Goal: Task Accomplishment & Management: Manage account settings

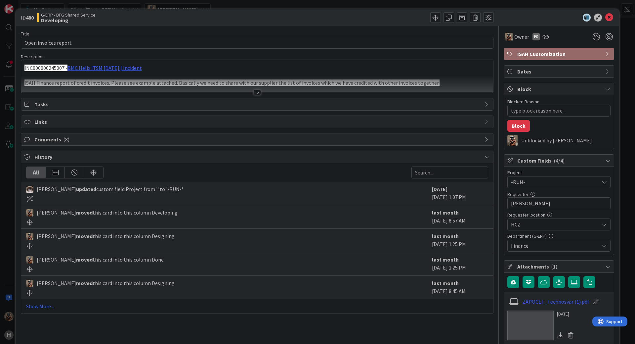
click at [249, 88] on div at bounding box center [257, 84] width 472 height 17
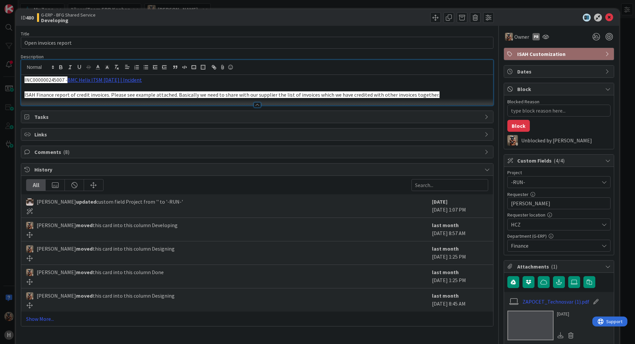
click at [257, 89] on p at bounding box center [257, 88] width 466 height 8
click at [257, 83] on p "INC000000245007 - BMC Helix ITSM [DATE] | Incident" at bounding box center [257, 80] width 466 height 8
drag, startPoint x: 604, startPoint y: 17, endPoint x: 485, endPoint y: 56, distance: 125.2
click at [508, 17] on icon at bounding box center [609, 18] width 8 height 8
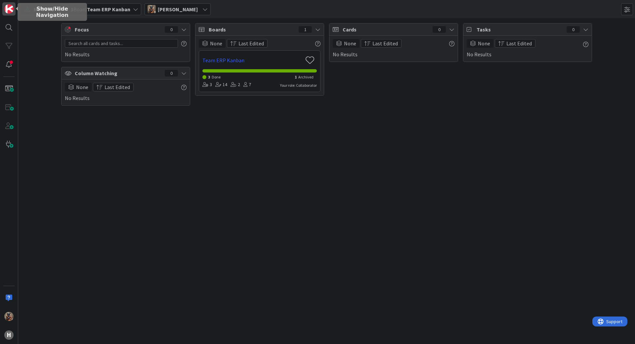
click at [10, 10] on img at bounding box center [8, 8] width 9 height 9
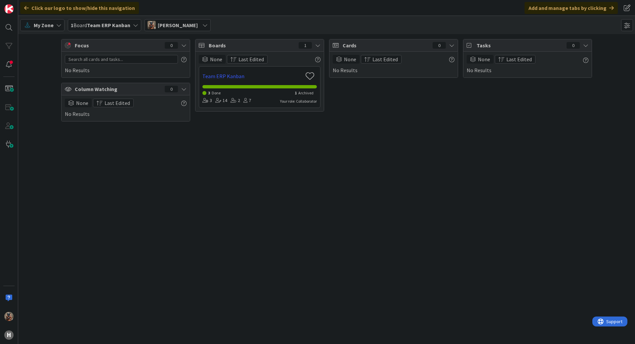
click at [85, 26] on span "1 Board Team ERP Kanban" at bounding box center [101, 25] width 60 height 8
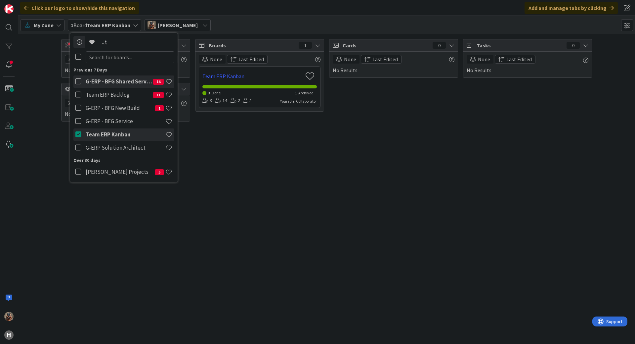
click at [104, 138] on h4 "Team ERP Kanban" at bounding box center [126, 134] width 80 height 7
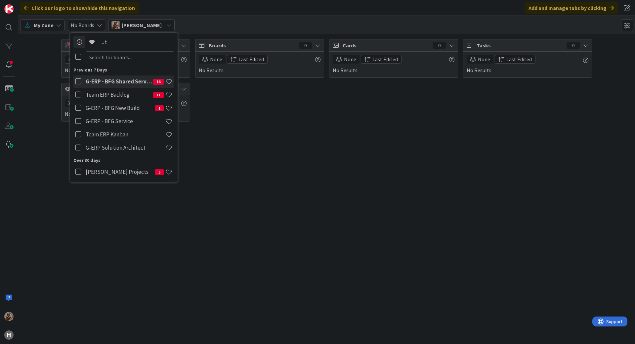
click at [128, 76] on div "G-ERP - BFG Shared Service 14" at bounding box center [129, 81] width 91 height 13
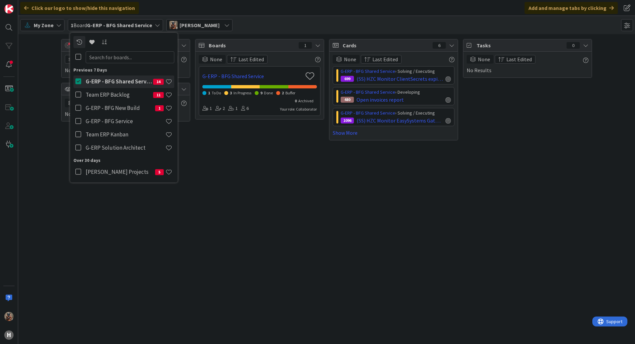
click at [315, 167] on div "Focus 0 No Results Column Watching 0 None Last Edited No Results Boards 1 None …" at bounding box center [326, 189] width 617 height 310
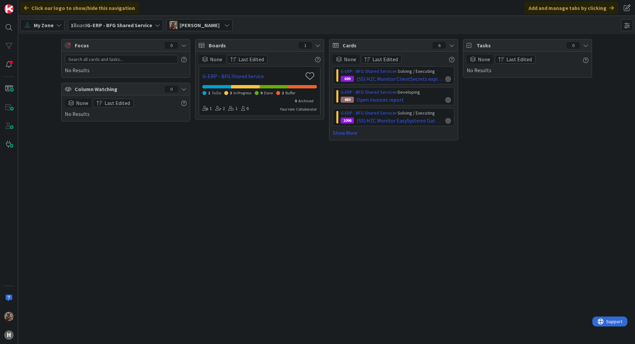
click at [52, 26] on span "My Zone" at bounding box center [44, 25] width 20 height 8
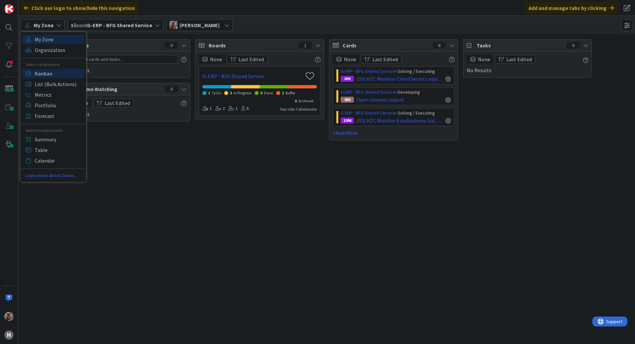
click at [47, 75] on span "Kanban" at bounding box center [59, 73] width 48 height 10
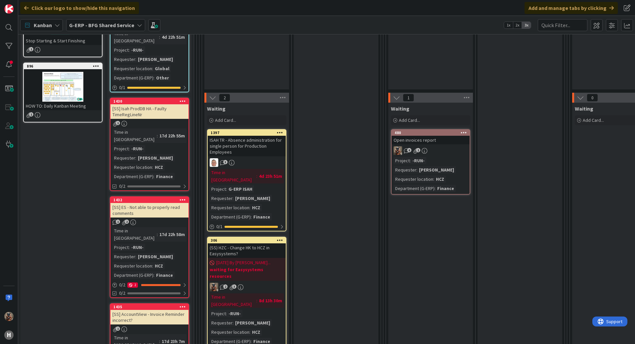
scroll to position [232, 0]
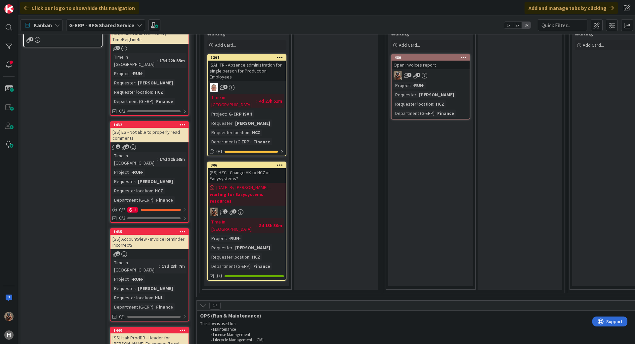
drag, startPoint x: 462, startPoint y: 90, endPoint x: 500, endPoint y: 131, distance: 55.8
click at [462, 90] on div "Project : -RUN- Requester : [PERSON_NAME] Requester location : HCZ Department (…" at bounding box center [431, 99] width 74 height 35
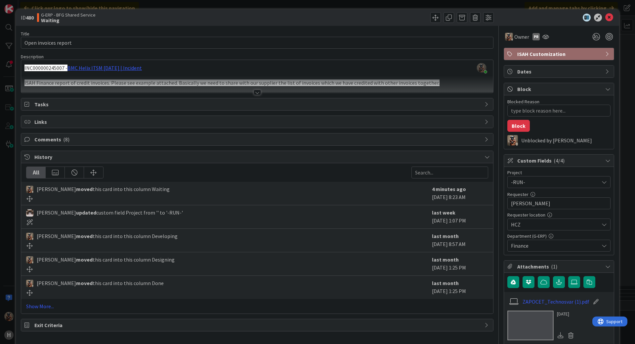
type textarea "x"
click at [508, 197] on div "Requester 9 / 32" at bounding box center [559, 194] width 103 height 6
click at [508, 198] on div "Requester 9 / 32 [PERSON_NAME]" at bounding box center [559, 200] width 103 height 18
click at [508, 201] on input "[PERSON_NAME]" at bounding box center [559, 203] width 103 height 12
drag, startPoint x: 537, startPoint y: 201, endPoint x: 496, endPoint y: 195, distance: 42.2
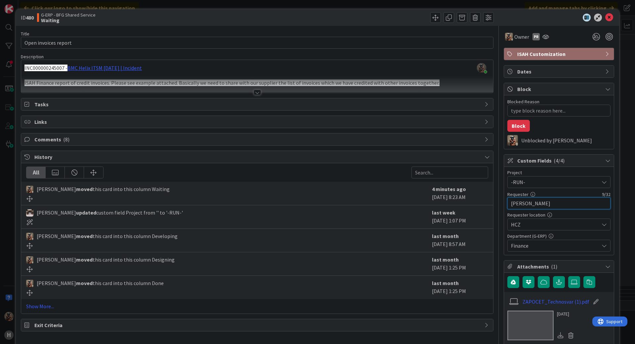
click at [491, 203] on div "Title 20 / 128 Open invoices report Description [PERSON_NAME] joined 9 m ago IN…" at bounding box center [318, 204] width 594 height 356
type input "[PERSON_NAME]"
type textarea "x"
type input "[PERSON_NAME]"
click at [491, 187] on div "Title 20 / 128 Open invoices report Description [PERSON_NAME] joined 9 m ago IN…" at bounding box center [318, 204] width 594 height 356
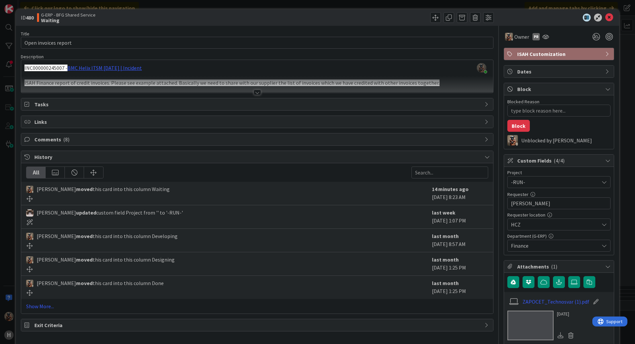
click at [508, 186] on span "-RUN-" at bounding box center [553, 181] width 85 height 9
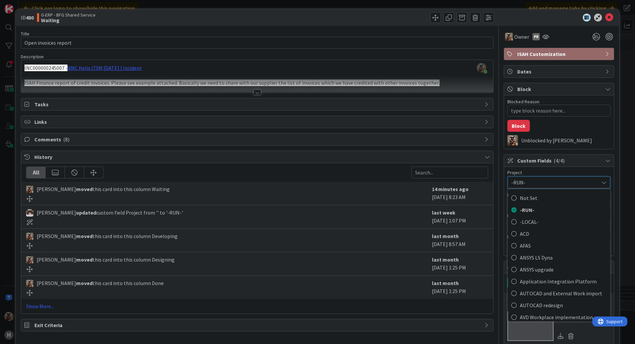
click at [508, 184] on span "-RUN-" at bounding box center [554, 182] width 84 height 9
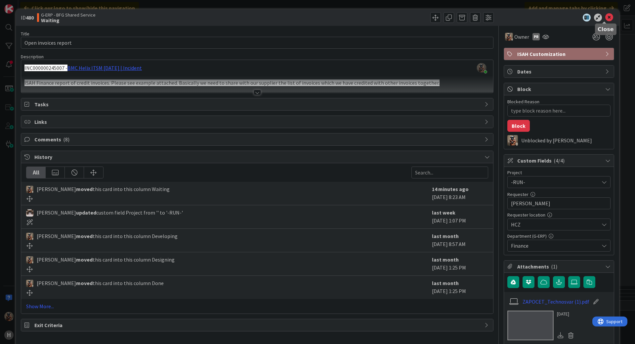
click at [508, 17] on icon at bounding box center [609, 18] width 8 height 8
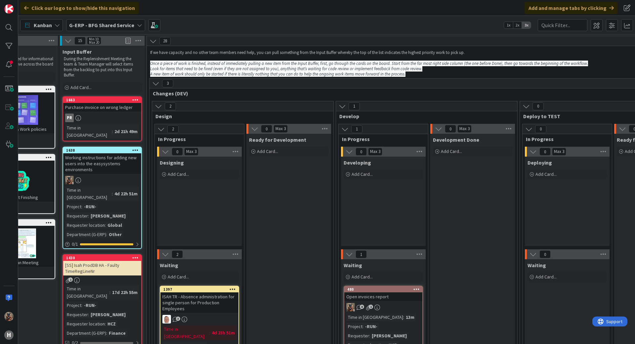
drag, startPoint x: 312, startPoint y: 247, endPoint x: 348, endPoint y: 213, distance: 49.2
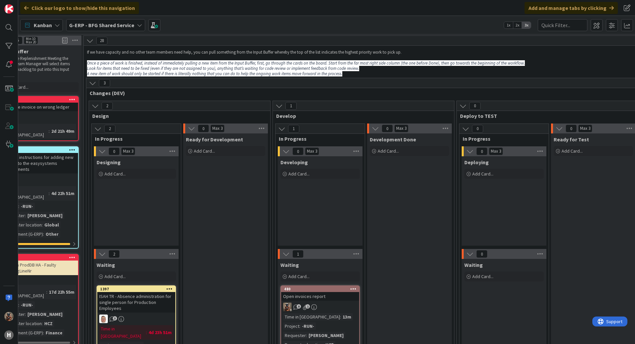
drag, startPoint x: 346, startPoint y: 213, endPoint x: 403, endPoint y: 219, distance: 57.5
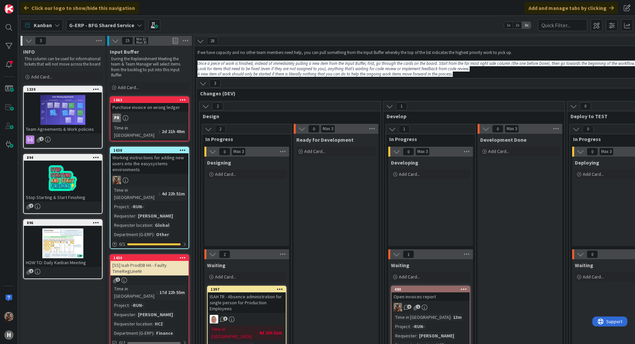
drag, startPoint x: 399, startPoint y: 217, endPoint x: 322, endPoint y: 205, distance: 77.3
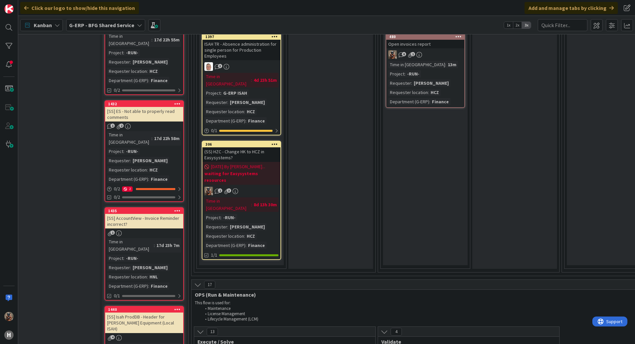
drag, startPoint x: 332, startPoint y: 247, endPoint x: 335, endPoint y: 283, distance: 35.6
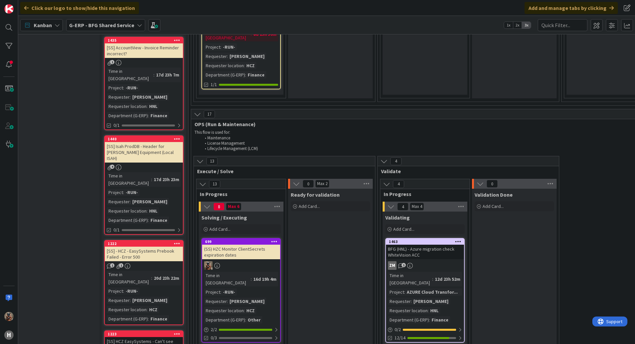
scroll to position [475, 6]
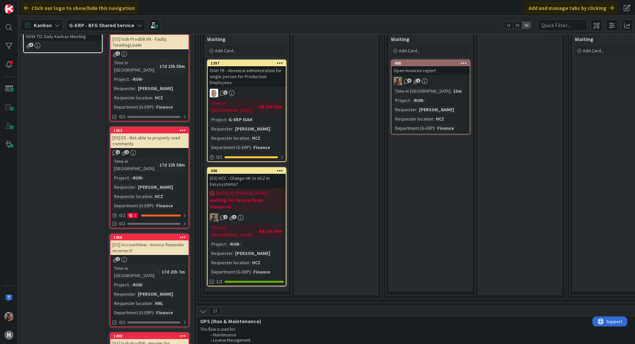
drag, startPoint x: 341, startPoint y: 223, endPoint x: 293, endPoint y: 151, distance: 86.6
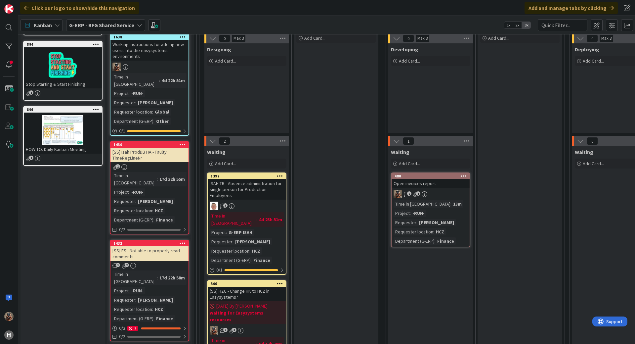
scroll to position [0, 0]
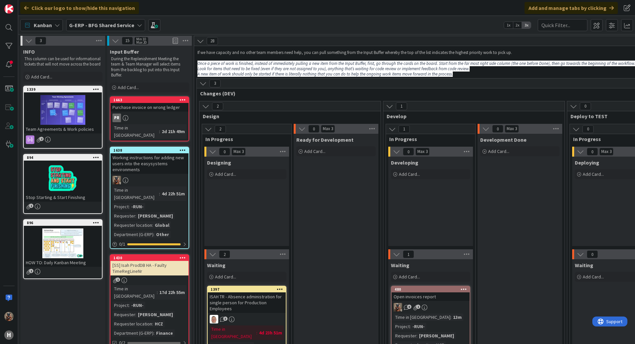
drag, startPoint x: 330, startPoint y: 196, endPoint x: 311, endPoint y: 141, distance: 58.2
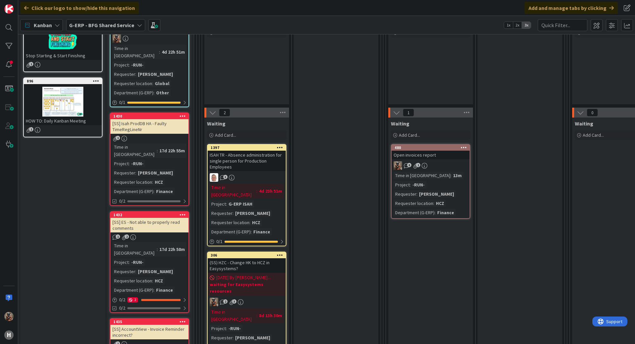
scroll to position [132, 0]
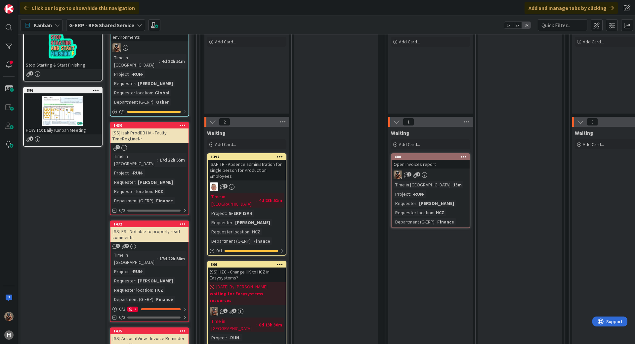
click at [359, 203] on div "Ready for Development Add Card..." at bounding box center [336, 194] width 85 height 387
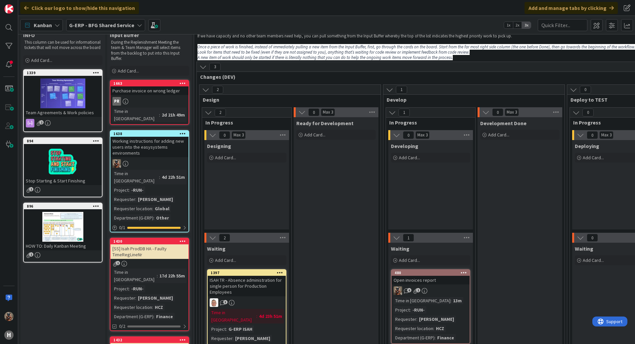
scroll to position [33, 0]
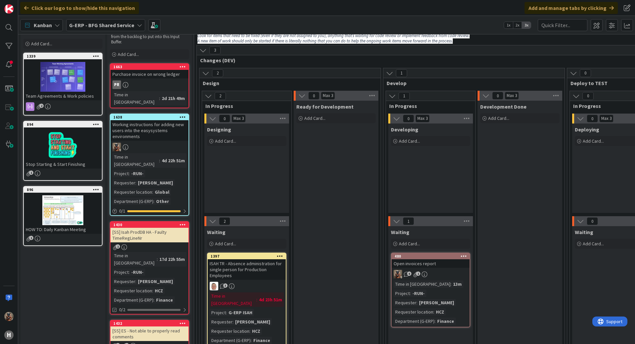
click at [453, 264] on div "Time in Column : 13m Project : -RUN- Requester : [PERSON_NAME] Requester locati…" at bounding box center [431, 302] width 74 height 44
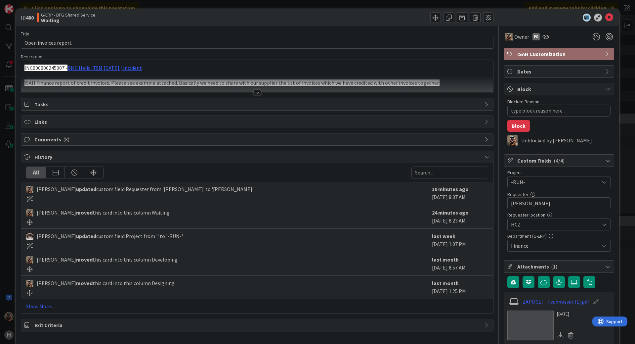
type textarea "x"
click at [508, 37] on icon at bounding box center [597, 37] width 12 height 12
click at [508, 61] on icon at bounding box center [588, 61] width 5 height 5
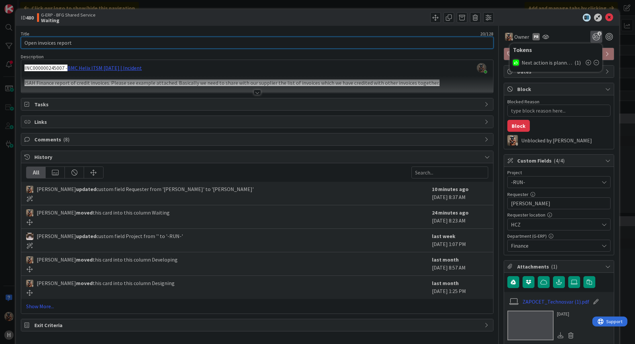
click at [25, 45] on input "Open invoices report" at bounding box center [257, 43] width 473 height 12
click at [25, 42] on input "Open invoices report" at bounding box center [257, 43] width 473 height 12
type input "[DOMAIN_NAME] invoices report"
type textarea "x"
type input "20.0Open invoices report"
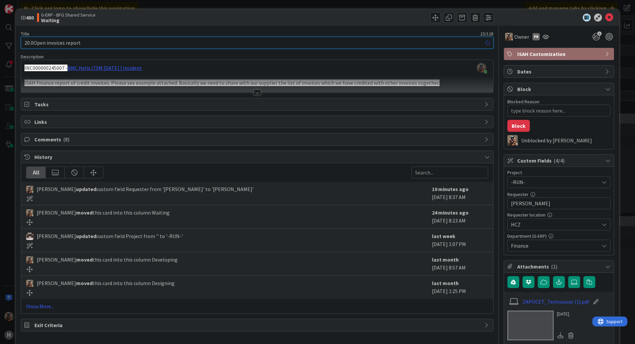
type textarea "x"
type input "[DOMAIN_NAME] invoices report"
type textarea "x"
type input "20.08. Open invoices report"
type textarea "x"
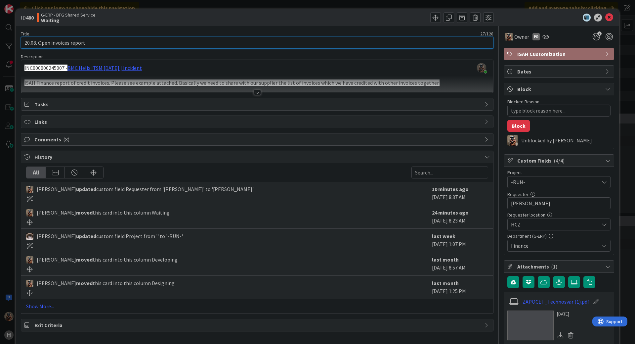
type input "20.08. Open invoices report"
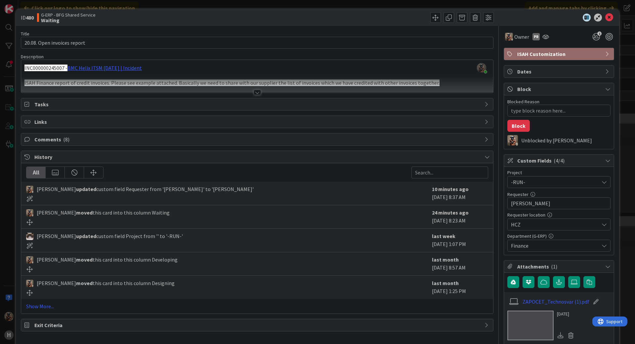
click at [111, 136] on div "Comments ( 8 )" at bounding box center [257, 139] width 472 height 12
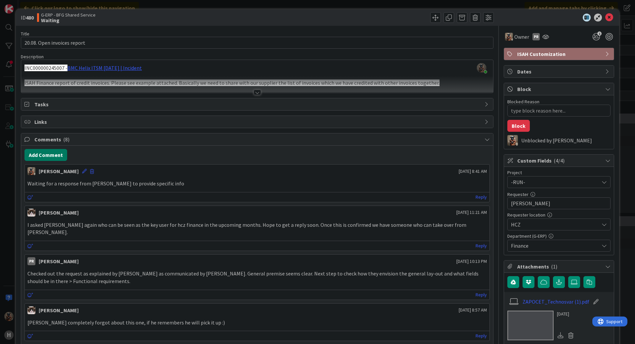
click at [57, 157] on button "Add Comment" at bounding box center [45, 155] width 43 height 12
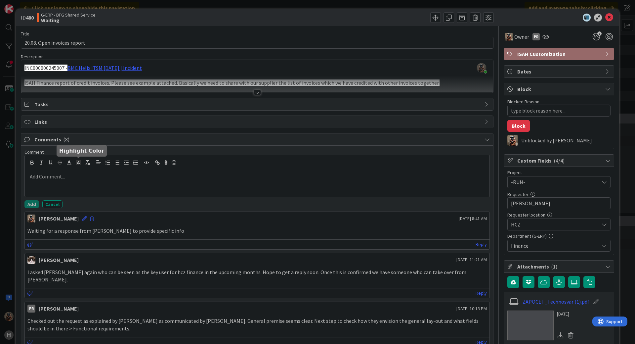
type textarea "x"
click at [144, 177] on p "Planned a meeting with [PERSON_NAME] [DATE] to" at bounding box center [257, 177] width 460 height 8
type textarea "x"
click at [508, 119] on div "ID 480 G-ERP - BFG Shared Service Waiting Title 27 / 128 20.08. Open invoices r…" at bounding box center [317, 172] width 635 height 344
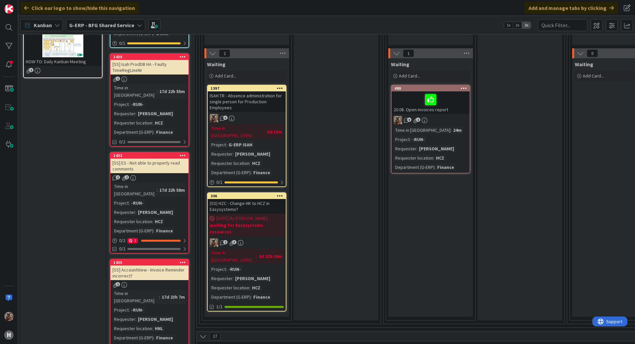
click at [245, 199] on div "(SS) HZC - Change HK to HCZ in Easysystems?" at bounding box center [247, 206] width 78 height 15
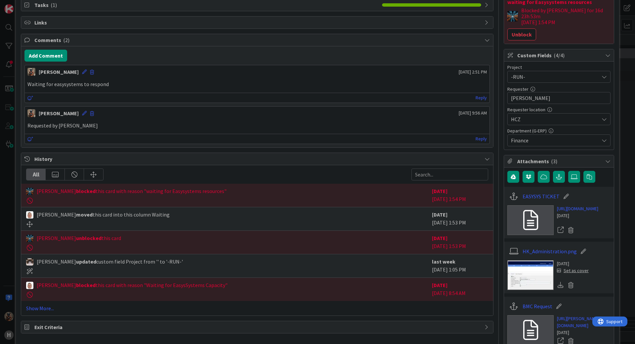
scroll to position [132, 0]
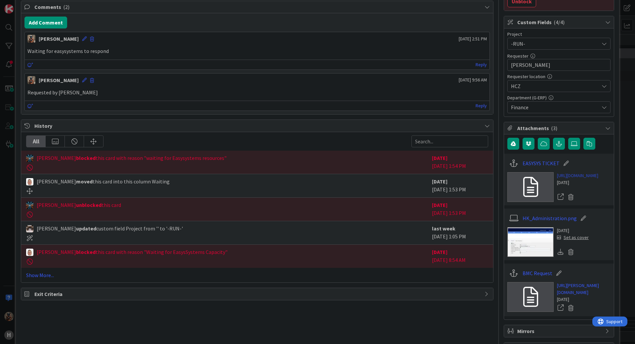
click at [508, 176] on link "[URL][DOMAIN_NAME]" at bounding box center [577, 175] width 41 height 7
